Goal: Contribute content: Add original content to the website for others to see

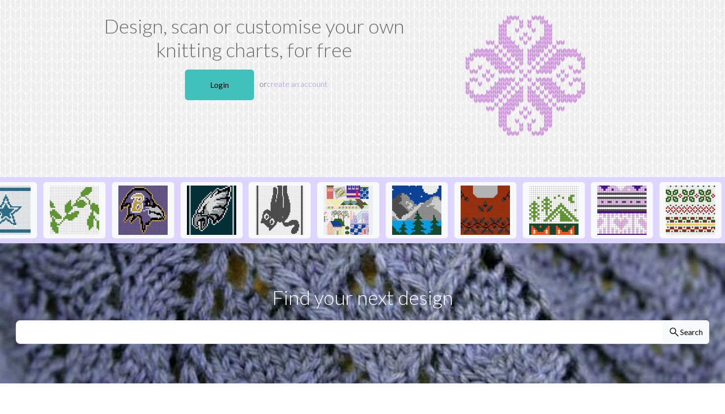
scroll to position [0, 987]
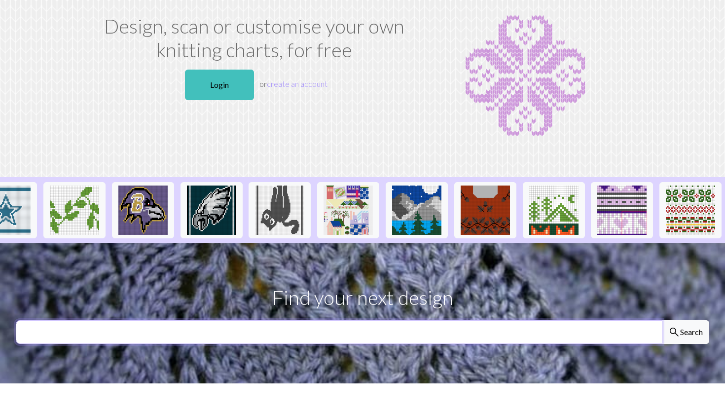
click at [404, 334] on input "text" at bounding box center [339, 332] width 647 height 24
type input "bills"
click at [685, 332] on button "search Search" at bounding box center [685, 332] width 47 height 24
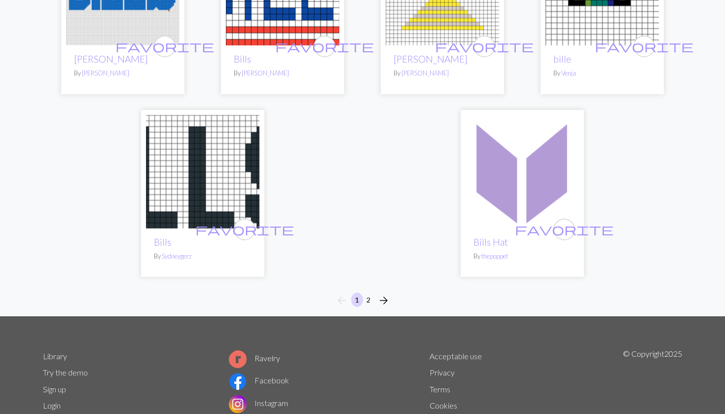
scroll to position [2542, 0]
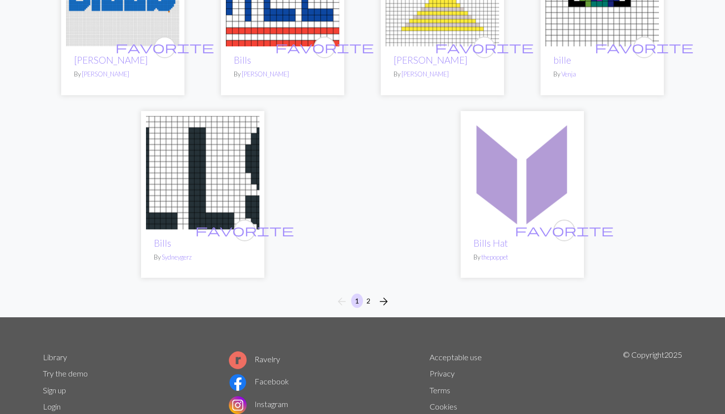
click at [369, 294] on button "2" at bounding box center [369, 301] width 12 height 14
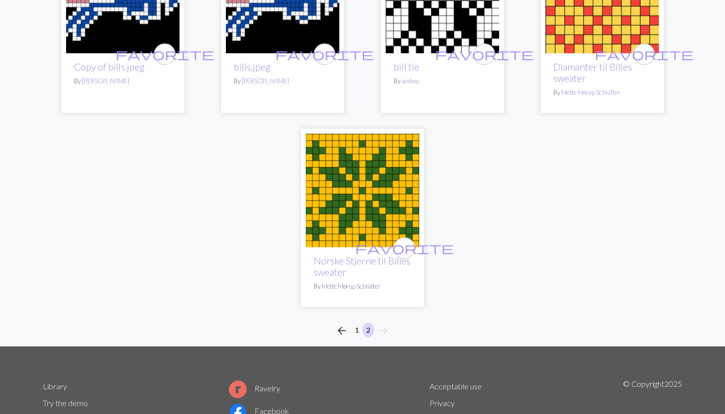
scroll to position [580, 0]
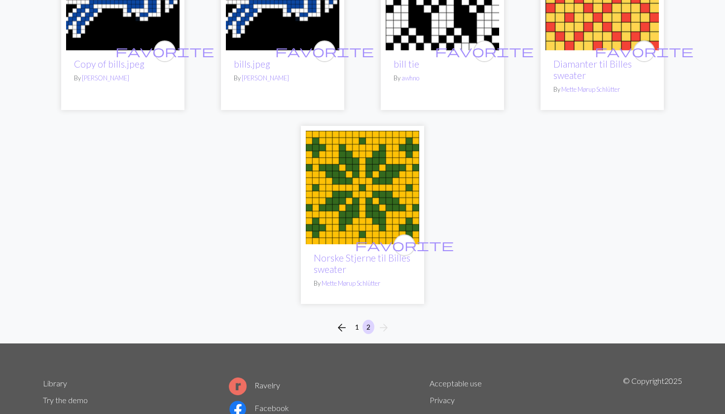
click at [351, 326] on button "1" at bounding box center [357, 327] width 12 height 14
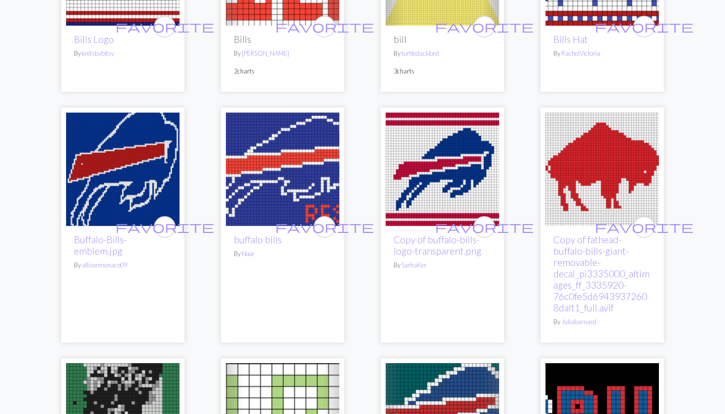
scroll to position [1468, 0]
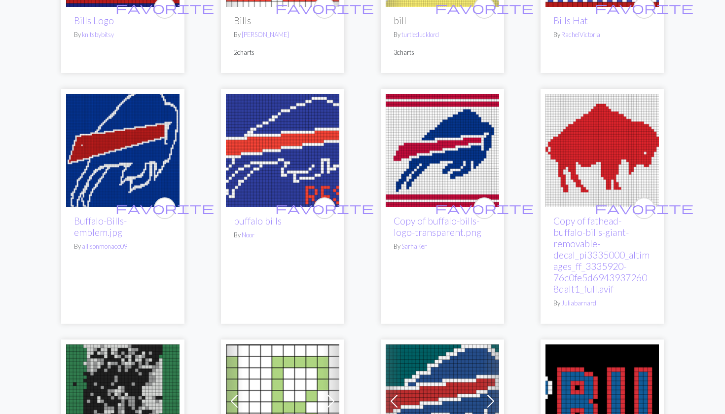
click at [579, 177] on img at bounding box center [602, 150] width 113 height 113
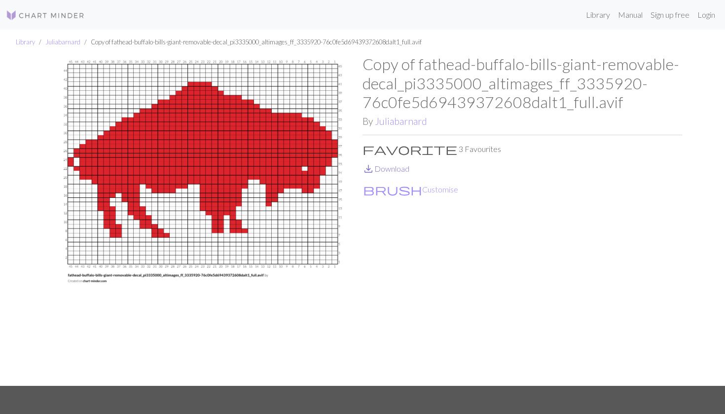
click at [403, 172] on link "save_alt Download" at bounding box center [386, 168] width 47 height 9
click at [388, 186] on button "brush Customise" at bounding box center [411, 189] width 96 height 13
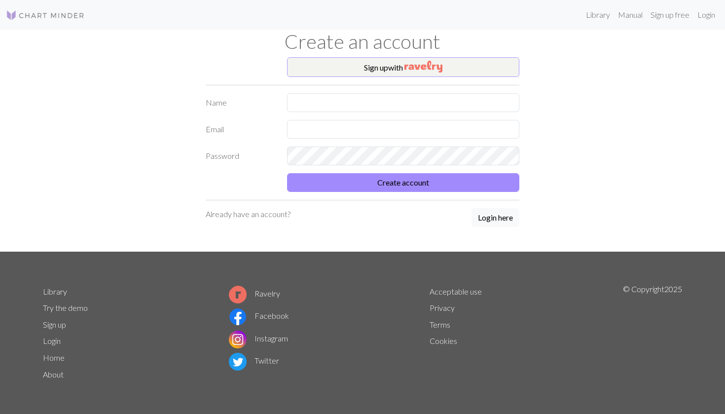
click at [394, 66] on button "Sign up with" at bounding box center [403, 67] width 232 height 20
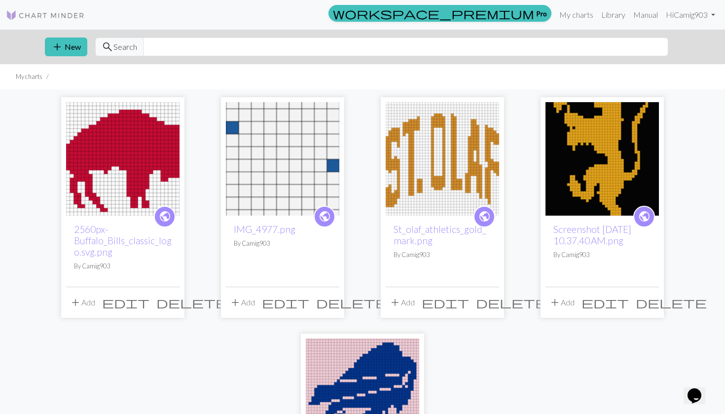
click at [102, 158] on img at bounding box center [122, 158] width 113 height 113
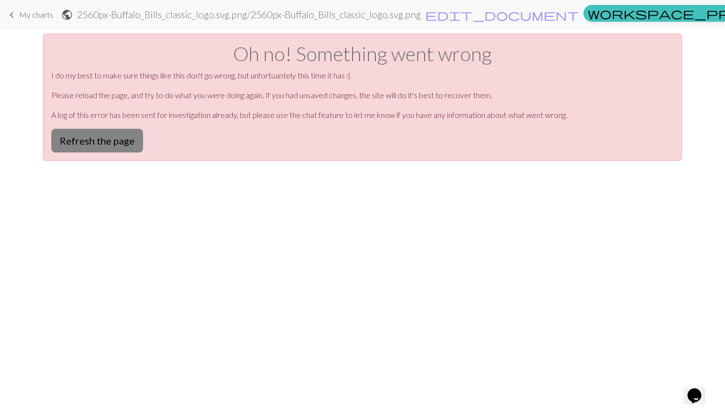
click at [92, 152] on button "Refresh the page" at bounding box center [97, 141] width 92 height 24
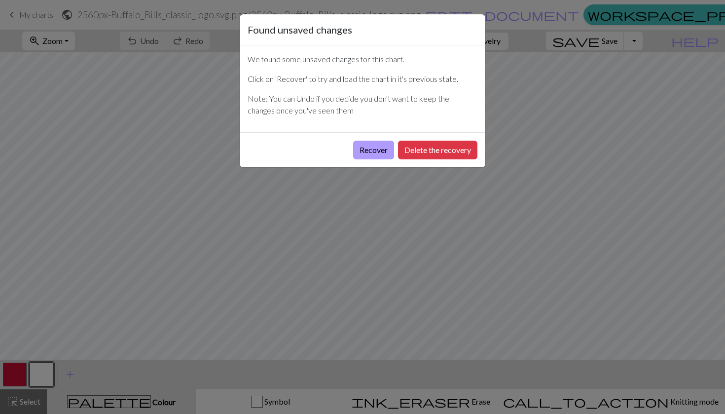
click at [384, 152] on button "Recover" at bounding box center [373, 150] width 41 height 19
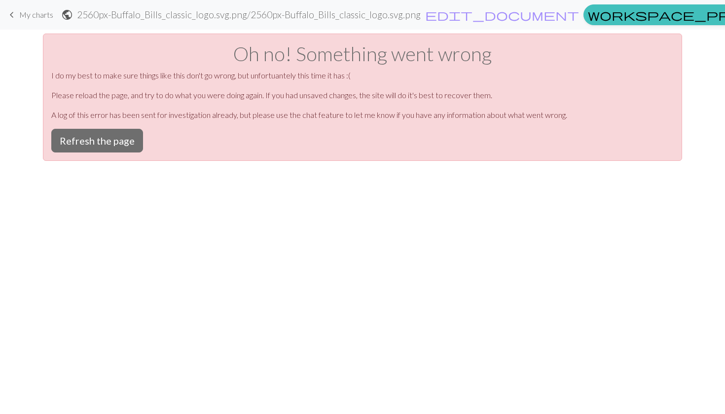
click at [157, 136] on div "Oh no! Something went wrong I do my best to make sure things like this don't go…" at bounding box center [362, 97] width 639 height 127
click at [135, 139] on button "Refresh the page" at bounding box center [97, 141] width 92 height 24
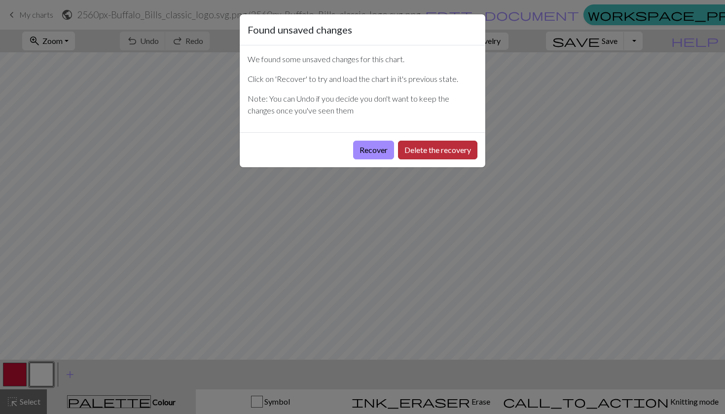
click at [425, 142] on button "Delete the recovery" at bounding box center [437, 150] width 79 height 19
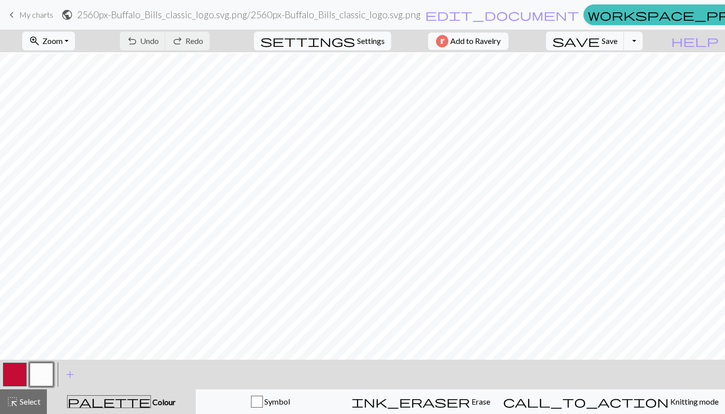
scroll to position [33, 0]
click at [16, 376] on button "button" at bounding box center [15, 375] width 24 height 24
click at [42, 371] on button "button" at bounding box center [42, 375] width 24 height 24
click at [16, 374] on button "button" at bounding box center [15, 375] width 24 height 24
click at [600, 35] on span "save" at bounding box center [576, 41] width 47 height 14
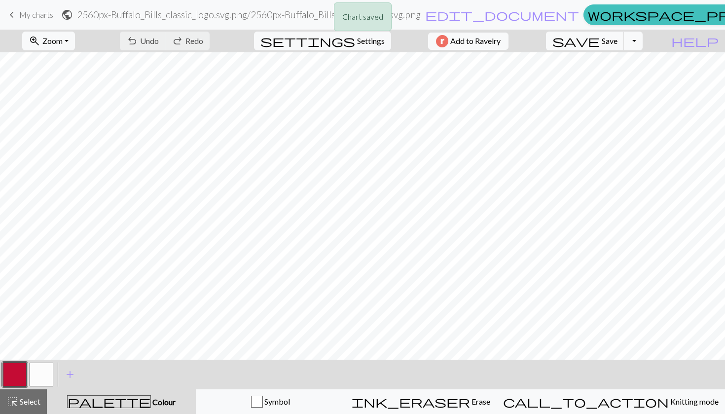
click at [444, 7] on div "Chart saved" at bounding box center [362, 19] width 725 height 39
click at [474, 12] on form "public 2560px-Buffalo_Bills_classic_logo.svg.png / 2560px-Buffalo_Bills_classic…" at bounding box center [320, 14] width 519 height 19
click at [468, 12] on span "edit_document" at bounding box center [502, 15] width 154 height 14
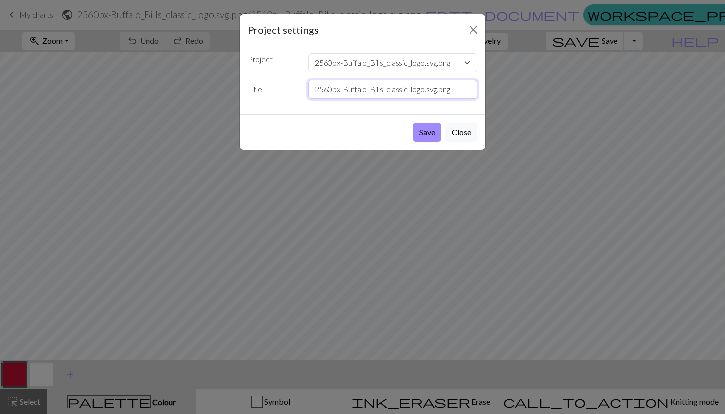
click at [334, 86] on input "2560px-Buffalo_Bills_classic_logo.svg.png" at bounding box center [393, 89] width 170 height 19
type input "bills classic logo"
click at [425, 135] on button "Save" at bounding box center [427, 132] width 29 height 19
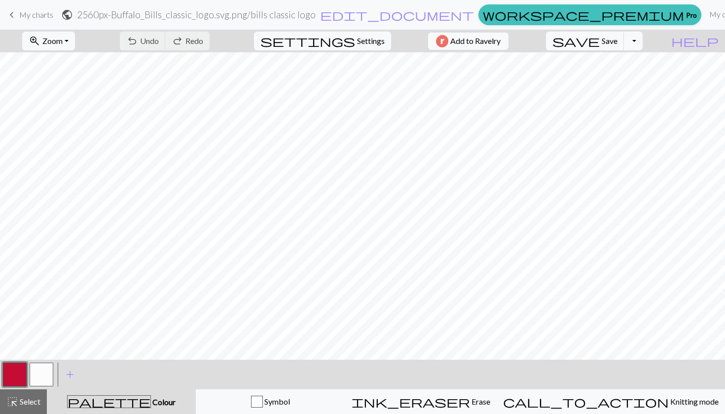
scroll to position [0, 0]
click at [501, 41] on span "Add to Ravelry" at bounding box center [475, 41] width 50 height 12
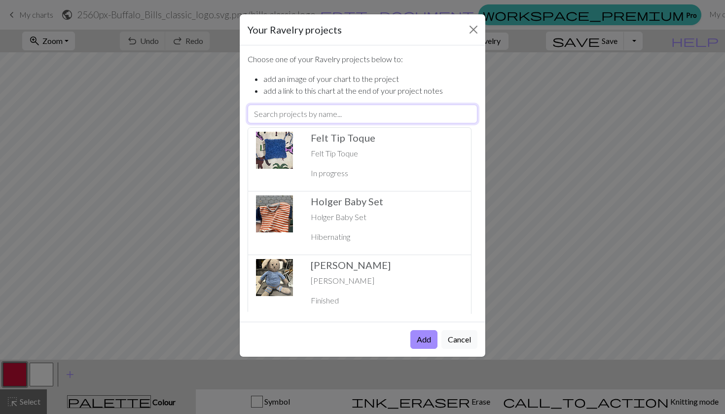
click at [330, 114] on input "text" at bounding box center [363, 114] width 230 height 19
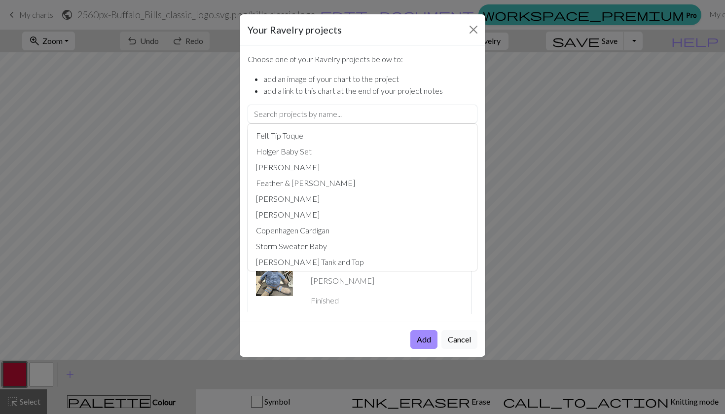
click at [608, 204] on div "Your Ravelry projects Choose one of your Ravelry projects below to: add an imag…" at bounding box center [362, 207] width 725 height 414
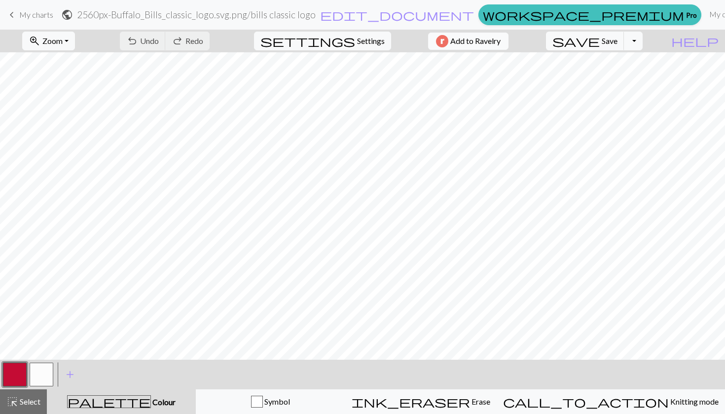
click at [509, 40] on button "Add to Ravelry" at bounding box center [468, 41] width 80 height 17
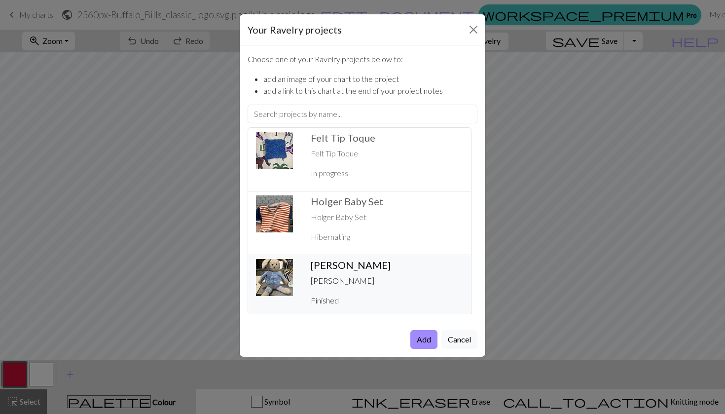
scroll to position [1, 0]
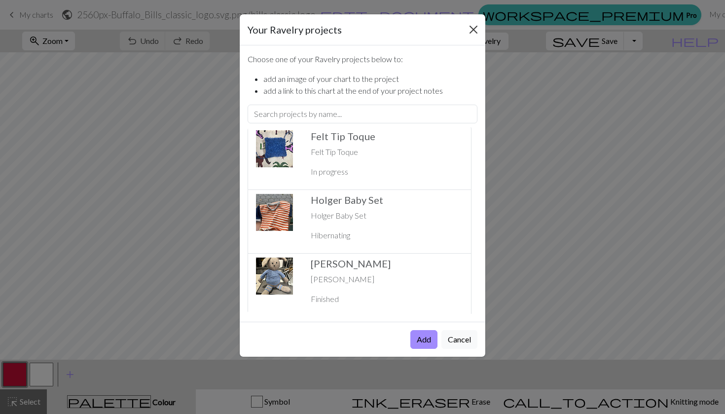
click at [477, 28] on button "Close" at bounding box center [474, 30] width 16 height 16
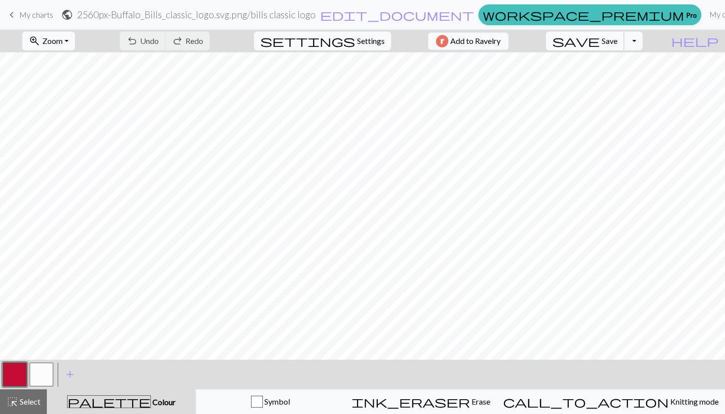
click at [600, 44] on span "save" at bounding box center [576, 41] width 47 height 14
click at [503, 38] on div "Chart saved" at bounding box center [362, 19] width 725 height 39
click at [479, 44] on span "Add to Ravelry" at bounding box center [475, 41] width 50 height 12
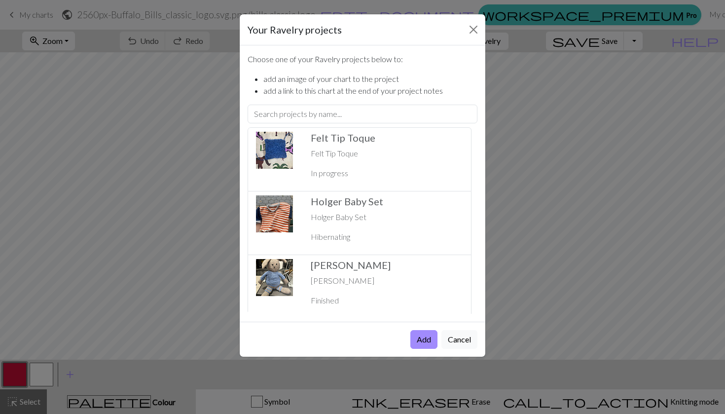
scroll to position [0, 0]
click at [335, 104] on div "Choose one of your Ravelry projects below to: add an image of your chart to the…" at bounding box center [363, 183] width 246 height 276
click at [331, 112] on input "text" at bounding box center [363, 114] width 230 height 19
type input "c"
type input "christopher Bunny"
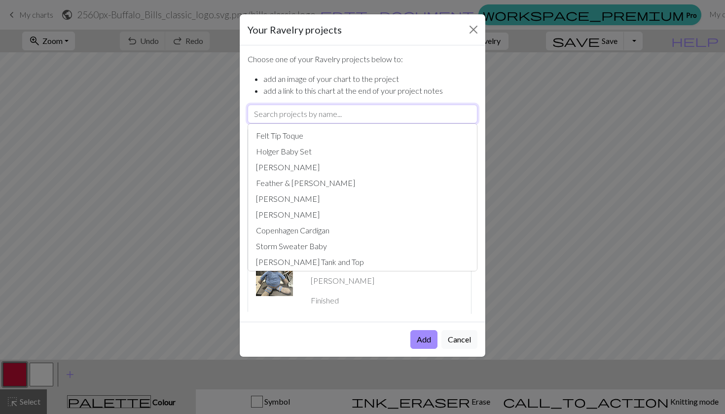
type input "m"
type input "milotte Scarf"
type input "me"
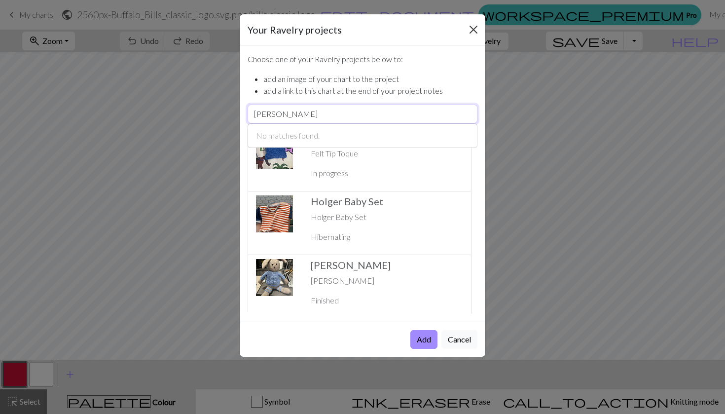
type input "mel"
click at [472, 35] on button "Close" at bounding box center [474, 30] width 16 height 16
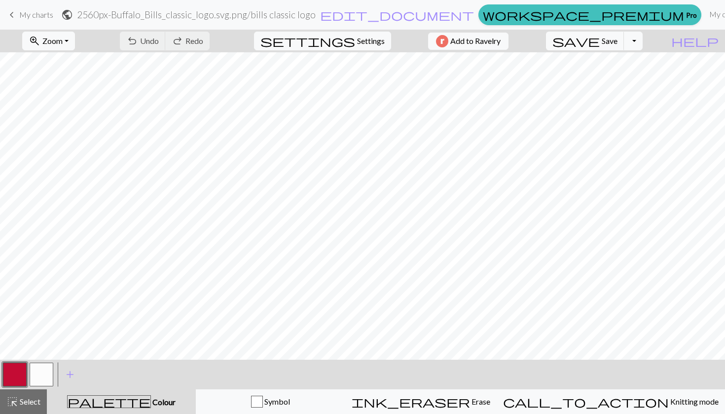
click at [33, 19] on link "keyboard_arrow_left My charts" at bounding box center [29, 14] width 47 height 17
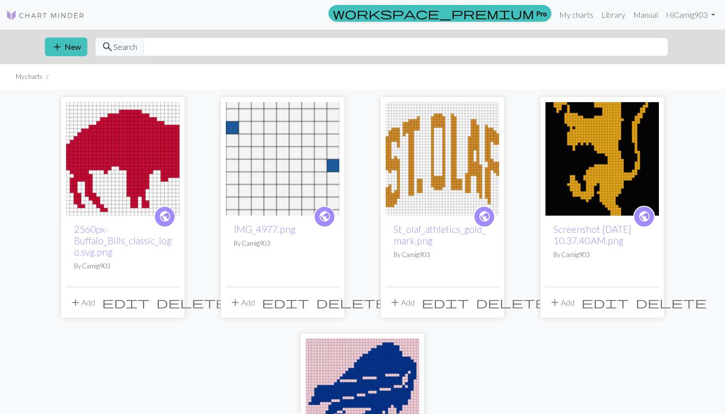
click at [129, 172] on img at bounding box center [122, 158] width 113 height 113
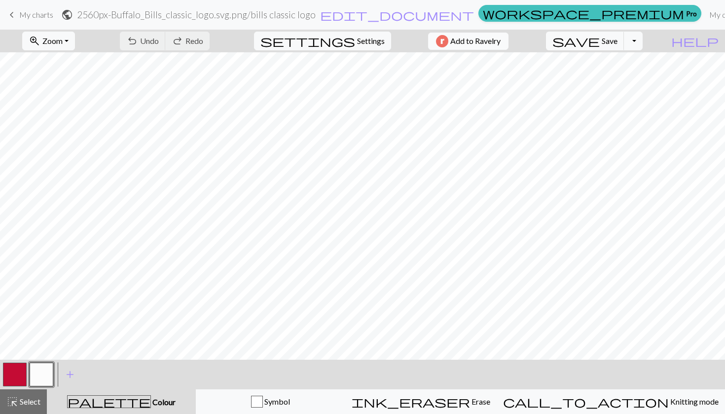
click at [501, 43] on span "Add to Ravelry" at bounding box center [475, 41] width 50 height 12
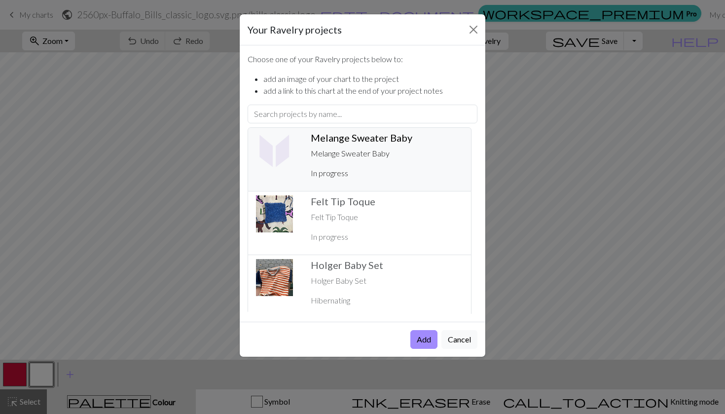
click at [354, 170] on p "In progress" at bounding box center [387, 173] width 152 height 12
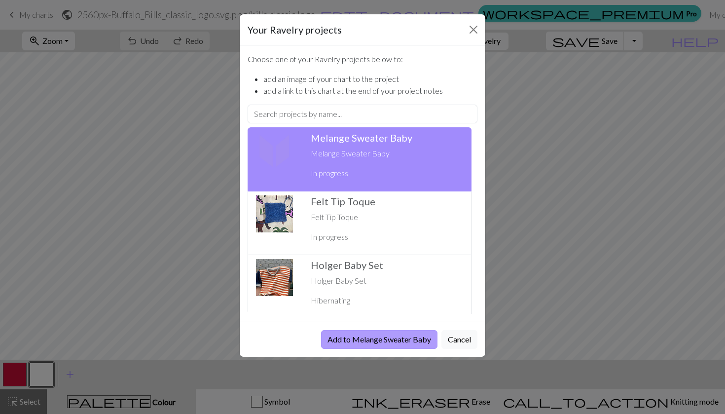
click at [411, 334] on button "Add to Melange Sweater Baby" at bounding box center [379, 339] width 116 height 19
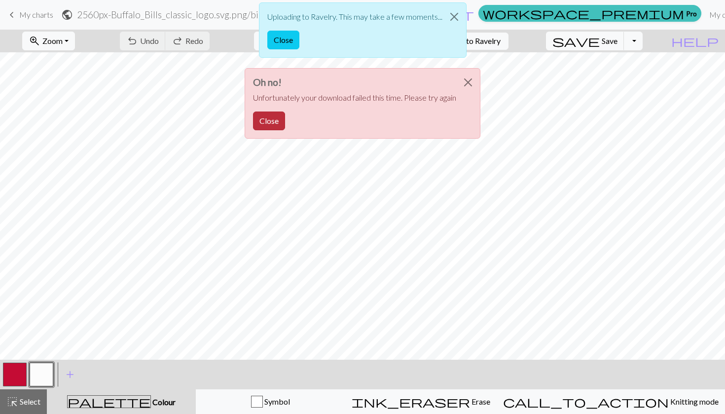
click at [265, 124] on button "Close" at bounding box center [269, 121] width 32 height 19
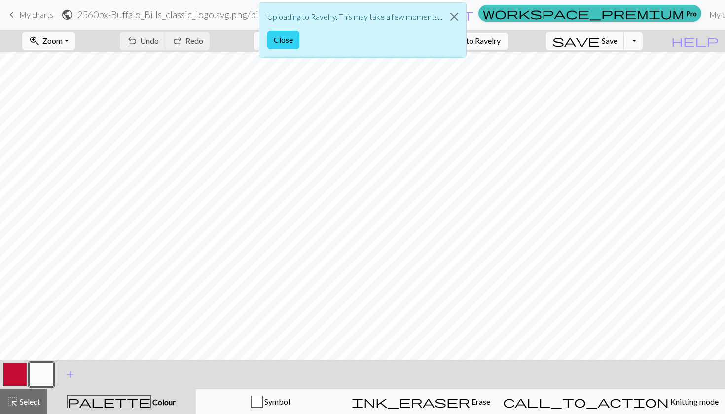
click at [287, 38] on button "Close" at bounding box center [283, 40] width 32 height 19
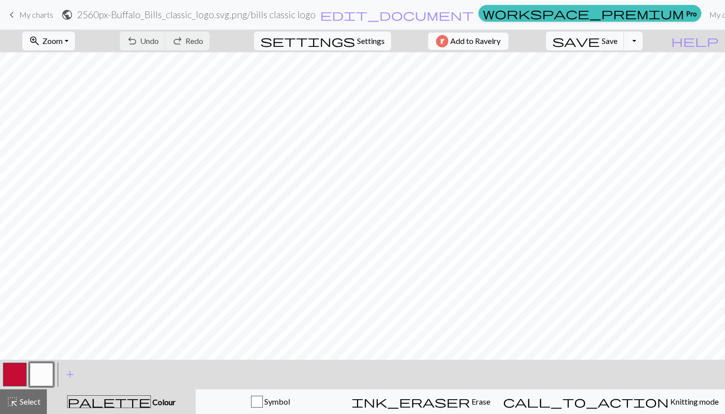
click at [496, 40] on span "Add to Ravelry" at bounding box center [475, 41] width 50 height 12
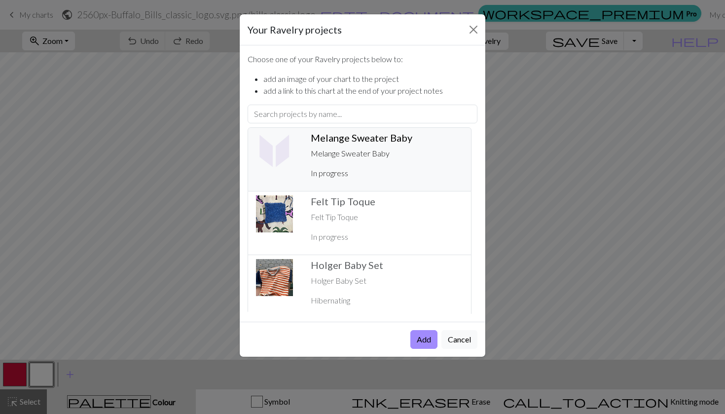
click at [337, 154] on p "Melange Sweater Baby" at bounding box center [387, 154] width 152 height 12
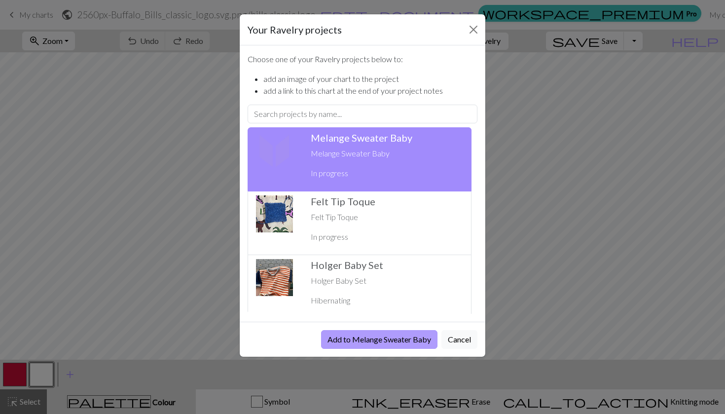
click at [392, 338] on button "Add to Melange Sweater Baby" at bounding box center [379, 339] width 116 height 19
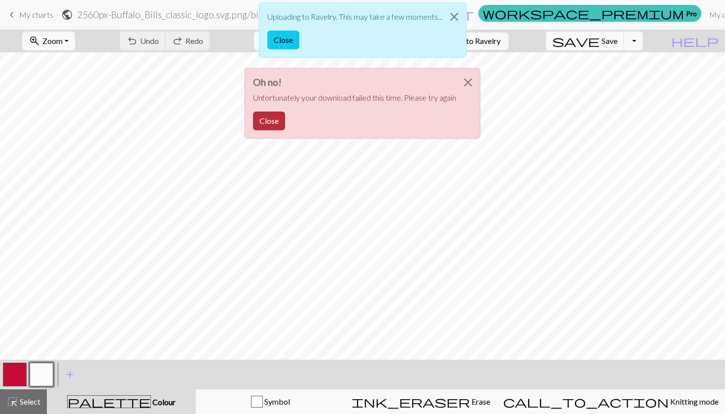
click at [269, 129] on button "Close" at bounding box center [269, 121] width 32 height 19
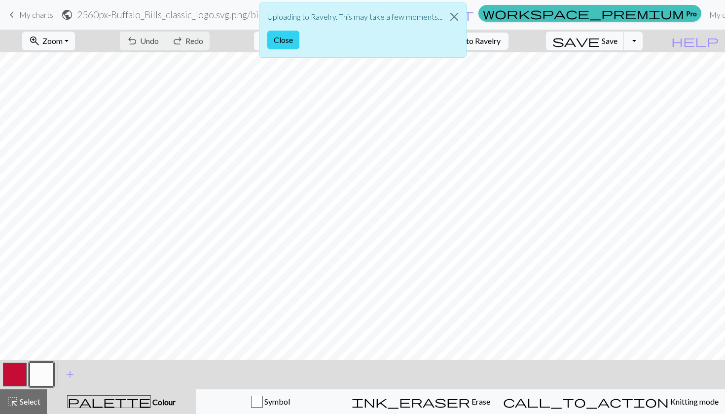
click at [287, 42] on button "Close" at bounding box center [283, 40] width 32 height 19
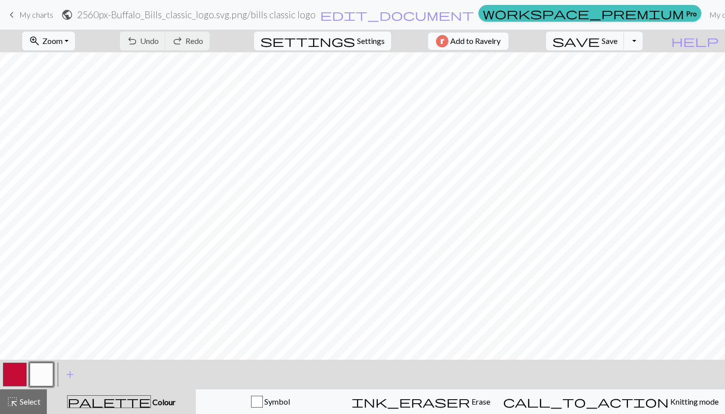
click at [501, 42] on span "Add to Ravelry" at bounding box center [475, 41] width 50 height 12
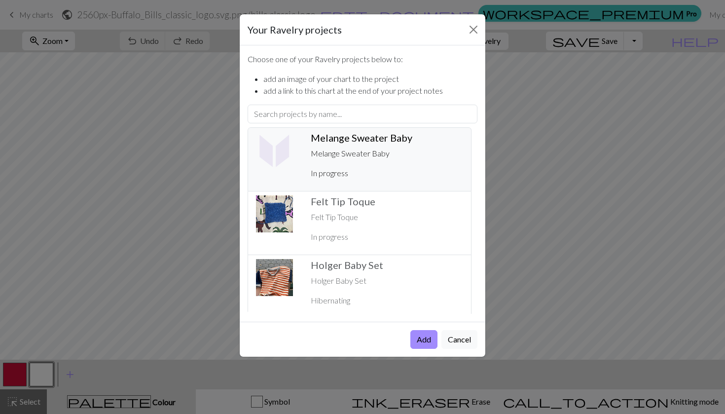
click at [368, 133] on h5 "Melange Sweater Baby ️" at bounding box center [387, 138] width 152 height 12
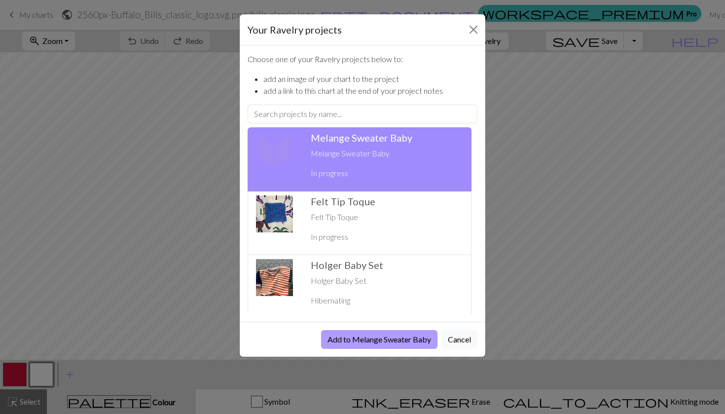
click at [390, 348] on button "Add to Melange Sweater Baby" at bounding box center [379, 339] width 116 height 19
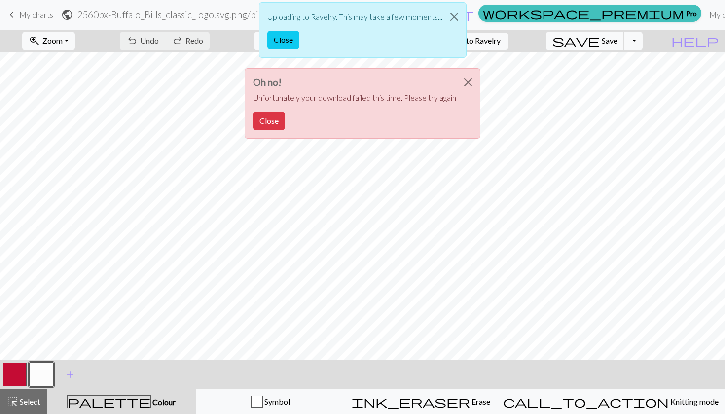
click at [631, 45] on div "Uploading to Ravelry. This may take a few moments... Close Oh no! Unfortunately…" at bounding box center [362, 73] width 725 height 147
click at [262, 134] on div "Oh no! Unfortunately your download failed this time. Please try again Close" at bounding box center [363, 103] width 236 height 71
click at [262, 117] on button "Close" at bounding box center [269, 121] width 32 height 19
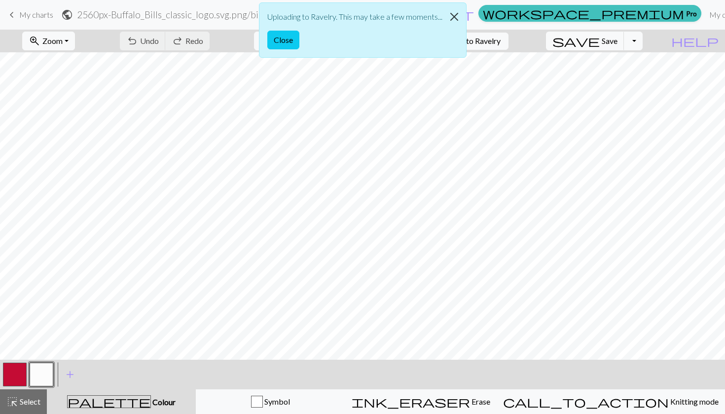
click at [456, 11] on button "Close" at bounding box center [455, 17] width 24 height 28
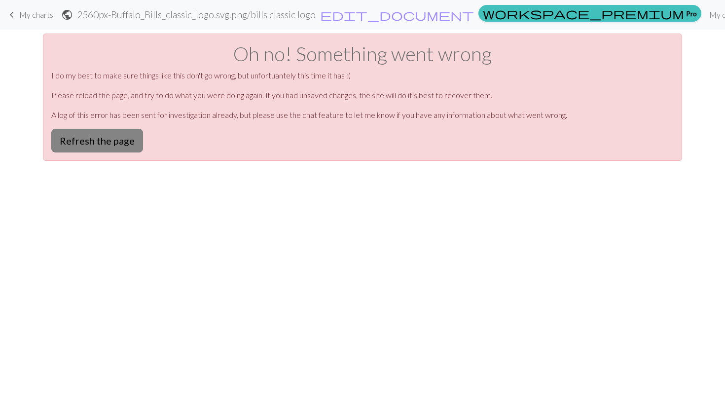
click at [103, 145] on button "Refresh the page" at bounding box center [97, 141] width 92 height 24
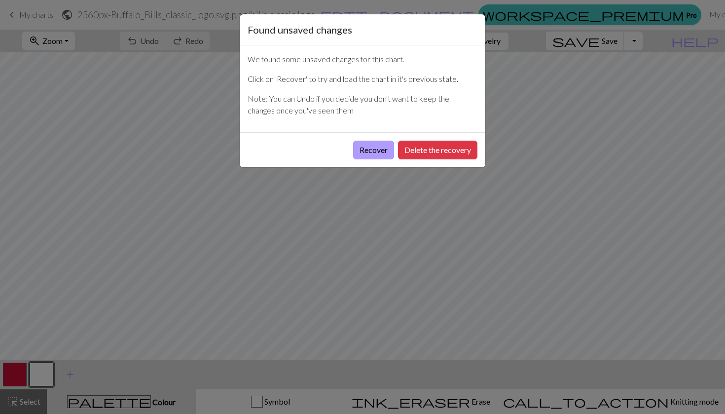
click at [387, 150] on button "Recover" at bounding box center [373, 150] width 41 height 19
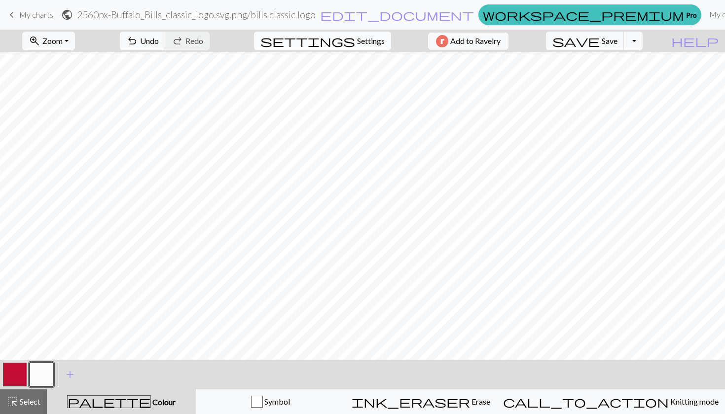
click at [362, 45] on span "Settings" at bounding box center [371, 41] width 28 height 12
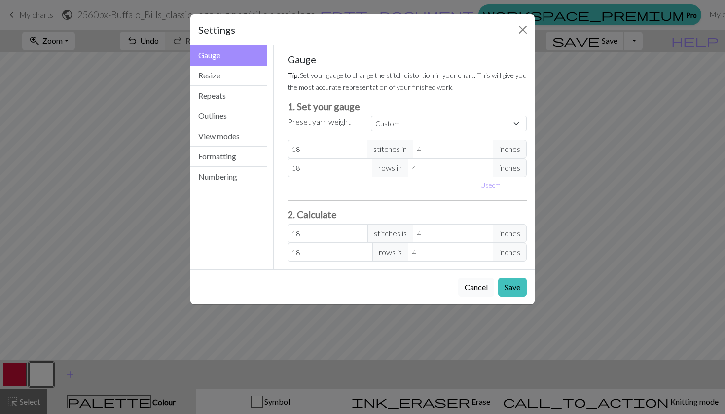
click at [476, 285] on button "Cancel" at bounding box center [476, 287] width 36 height 19
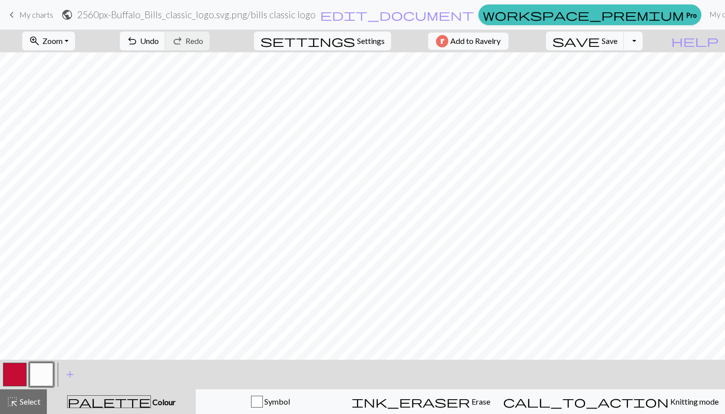
click at [643, 41] on button "Toggle Dropdown" at bounding box center [633, 41] width 19 height 19
click at [620, 86] on div "file_copy Save a copy save_alt Download" at bounding box center [561, 70] width 164 height 40
click at [643, 40] on button "Toggle Dropdown" at bounding box center [633, 41] width 19 height 19
click at [620, 79] on button "save_alt Download" at bounding box center [561, 79] width 163 height 16
click at [643, 39] on button "Toggle Dropdown" at bounding box center [633, 41] width 19 height 19
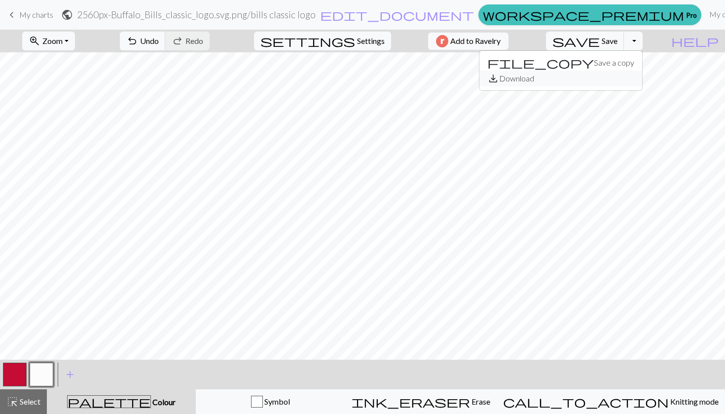
click at [624, 76] on button "save_alt Download" at bounding box center [561, 79] width 163 height 16
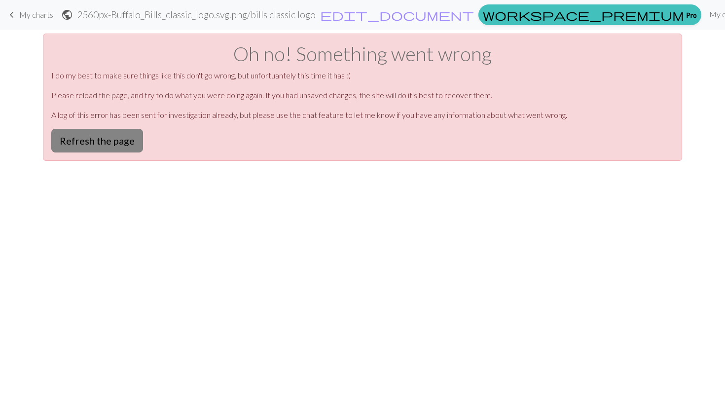
click at [105, 136] on button "Refresh the page" at bounding box center [97, 141] width 92 height 24
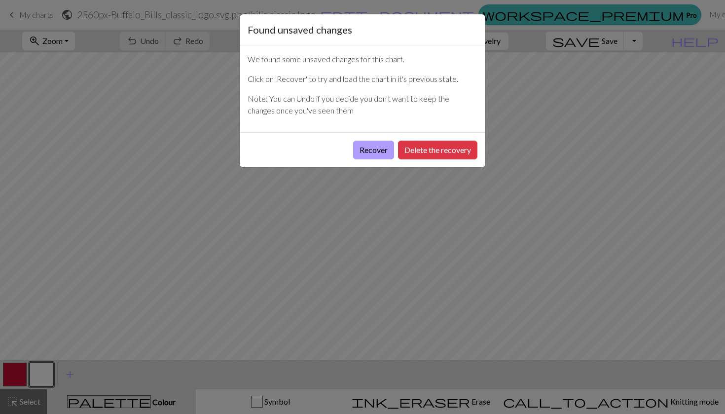
click at [380, 146] on button "Recover" at bounding box center [373, 150] width 41 height 19
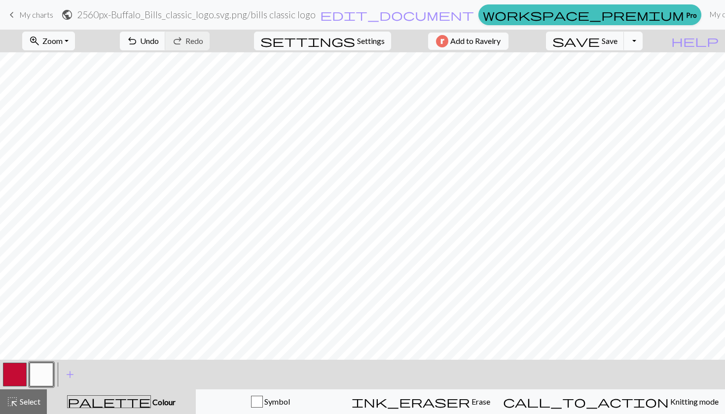
click at [643, 38] on button "Toggle Dropdown" at bounding box center [633, 41] width 19 height 19
click at [631, 78] on button "save_alt Download" at bounding box center [561, 79] width 163 height 16
click at [643, 37] on button "Toggle Dropdown" at bounding box center [633, 41] width 19 height 19
click at [633, 78] on button "save_alt Download" at bounding box center [561, 79] width 163 height 16
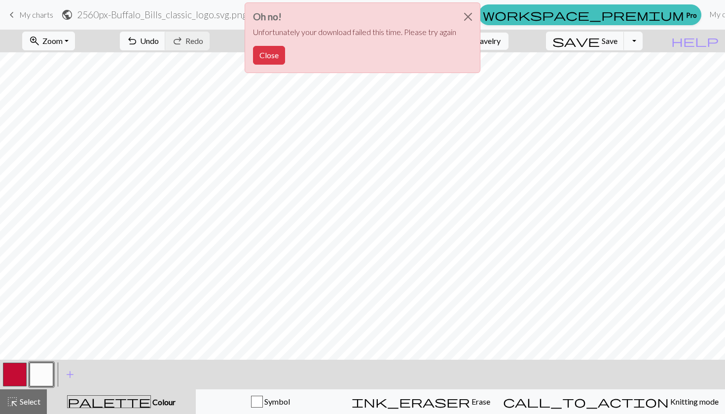
click at [28, 13] on div "Oh no! Unfortunately your download failed this time. Please try again Close" at bounding box center [362, 40] width 725 height 81
click at [28, 16] on div "Oh no! Unfortunately your download failed this time. Please try again Close" at bounding box center [362, 40] width 725 height 81
click at [273, 47] on button "Close" at bounding box center [269, 55] width 32 height 19
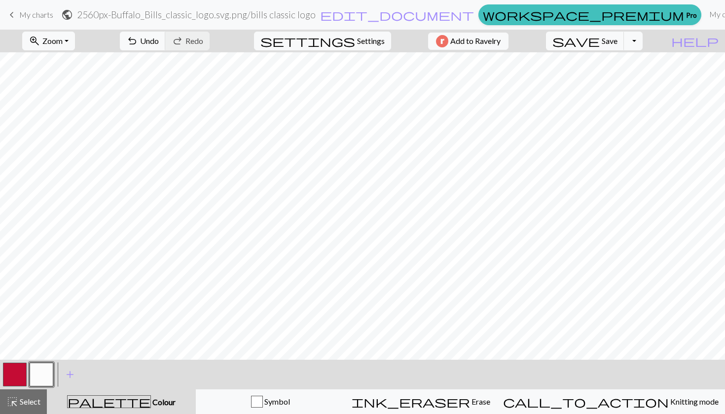
click at [48, 13] on span "My charts" at bounding box center [36, 14] width 34 height 9
click at [618, 38] on span "Save" at bounding box center [610, 40] width 16 height 9
click at [600, 46] on span "save" at bounding box center [576, 41] width 47 height 14
click at [40, 14] on div "Chart saved Chart saved" at bounding box center [362, 39] width 725 height 78
click at [27, 14] on div "Chart saved" at bounding box center [362, 19] width 725 height 39
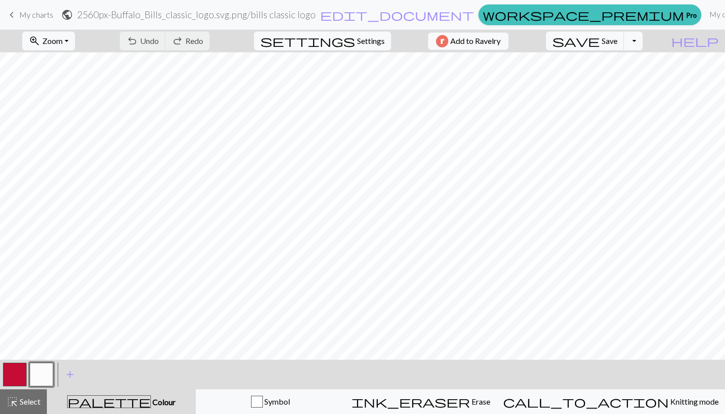
click at [7, 14] on div "Chart saved" at bounding box center [362, 19] width 725 height 39
click at [14, 14] on span "keyboard_arrow_left" at bounding box center [12, 15] width 12 height 14
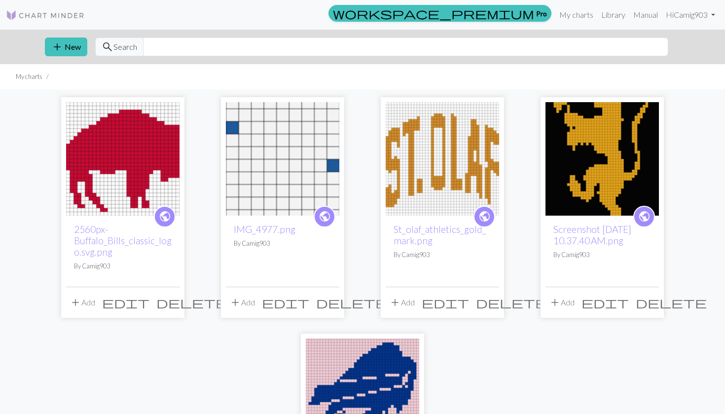
click at [120, 250] on h2 "2560px-Buffalo_Bills_classic_logo.svg.png" at bounding box center [123, 241] width 98 height 34
click at [76, 243] on link "2560px-Buffalo_Bills_classic_logo.svg.png" at bounding box center [123, 241] width 98 height 34
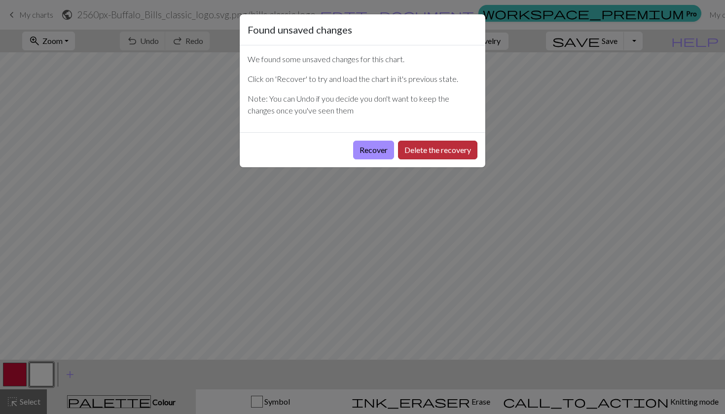
click at [401, 151] on button "Delete the recovery" at bounding box center [437, 150] width 79 height 19
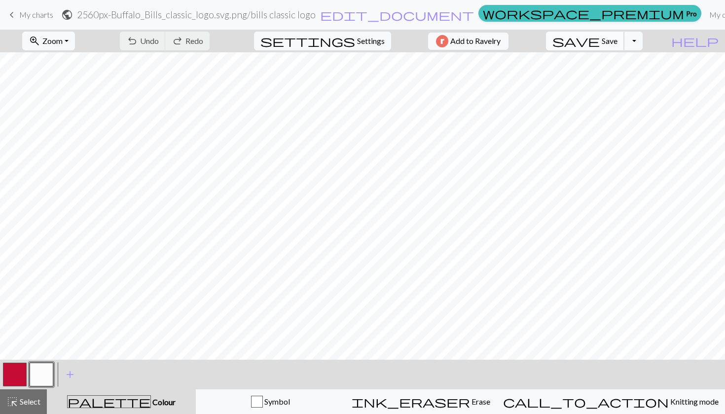
click at [625, 45] on button "save Save Save" at bounding box center [585, 41] width 78 height 19
click at [643, 40] on button "Toggle Dropdown" at bounding box center [633, 41] width 19 height 19
click at [642, 78] on button "save_alt Download" at bounding box center [561, 79] width 163 height 16
click at [706, 8] on link "My charts" at bounding box center [727, 15] width 42 height 20
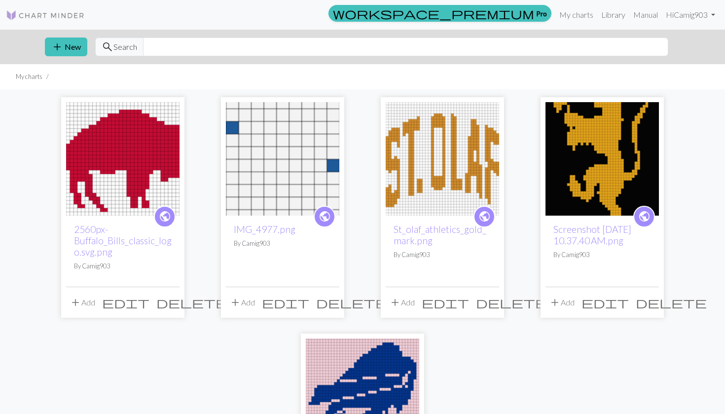
click at [149, 302] on span "edit" at bounding box center [125, 303] width 47 height 14
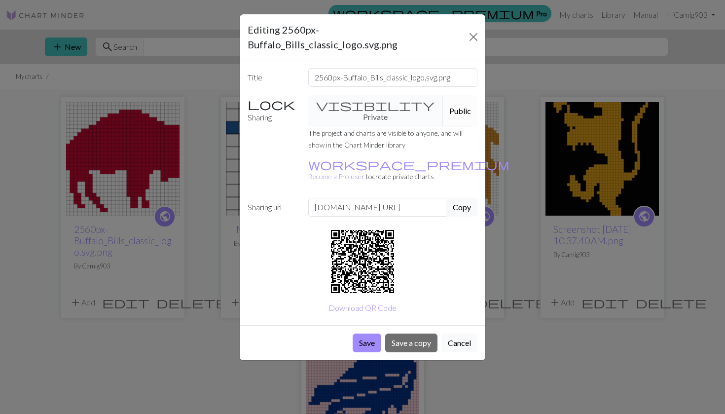
click at [449, 334] on button "Cancel" at bounding box center [460, 343] width 36 height 19
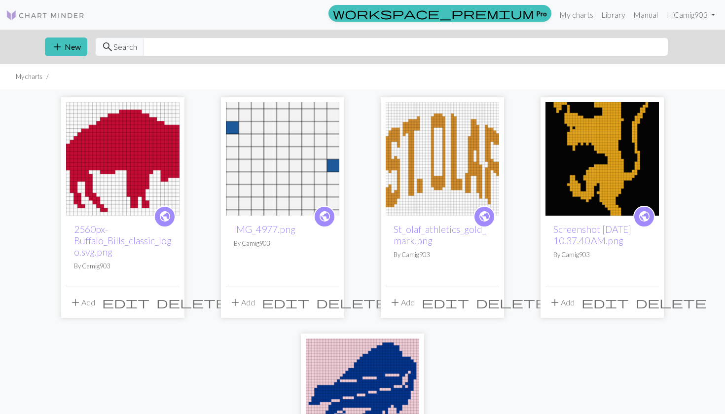
click at [88, 305] on button "add Add" at bounding box center [82, 302] width 33 height 19
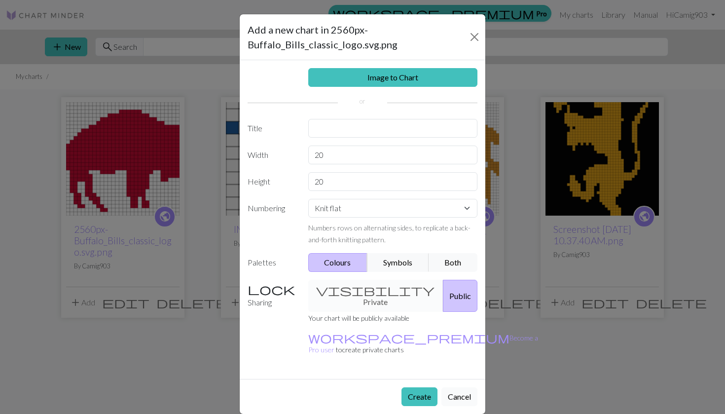
click at [449, 387] on button "Cancel" at bounding box center [460, 396] width 36 height 19
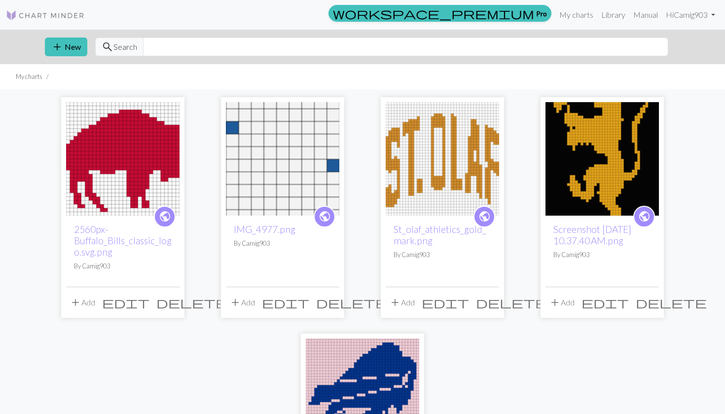
click at [170, 221] on span "public" at bounding box center [165, 216] width 12 height 15
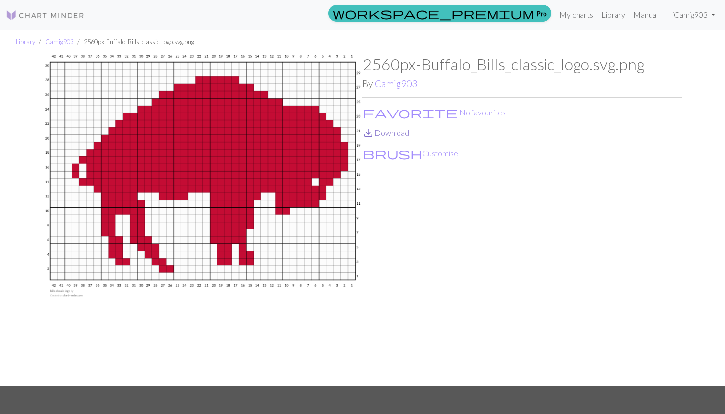
click at [399, 135] on link "save_alt Download" at bounding box center [386, 132] width 47 height 9
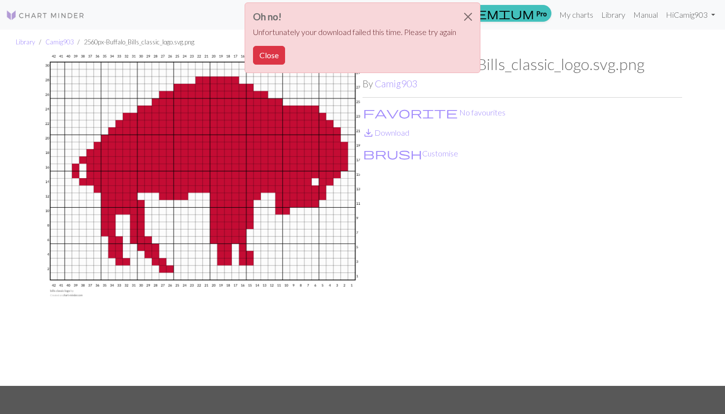
click at [433, 164] on div "2560px-Buffalo_Bills_classic_logo.svg.png By Camig903 favorite No favourites sa…" at bounding box center [523, 220] width 320 height 331
click at [416, 235] on div "2560px-Buffalo_Bills_classic_logo.svg.png By Camig903 favorite No favourites sa…" at bounding box center [523, 220] width 320 height 331
click at [273, 60] on button "Close" at bounding box center [269, 55] width 32 height 19
